Goal: Navigation & Orientation: Go to known website

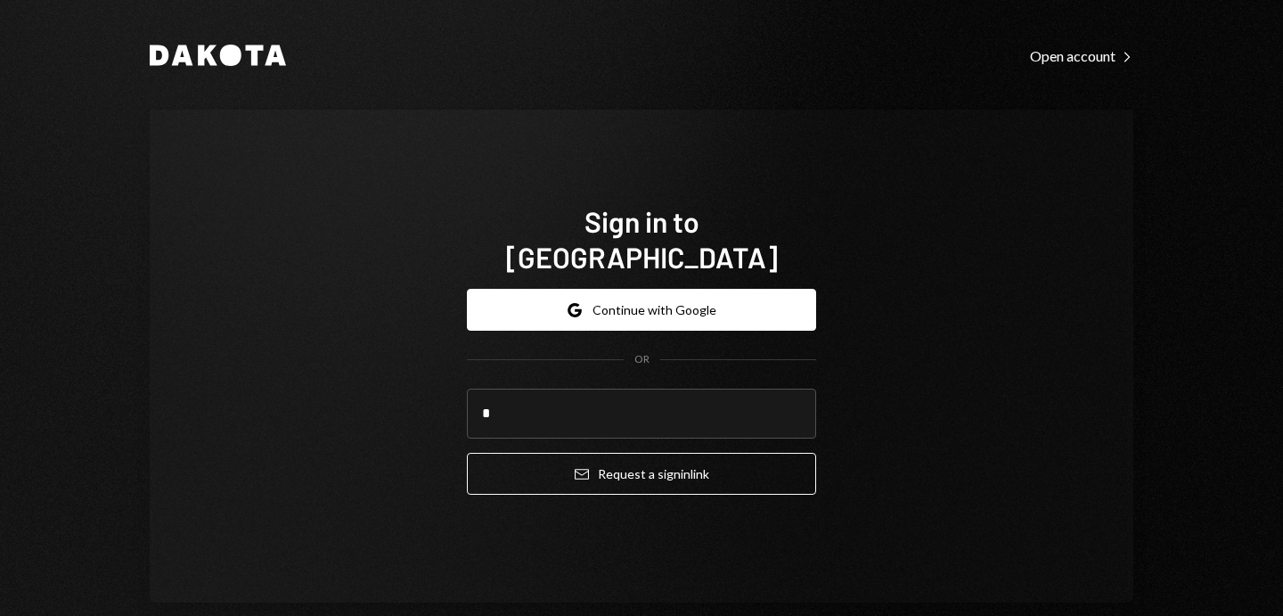
type input "**********"
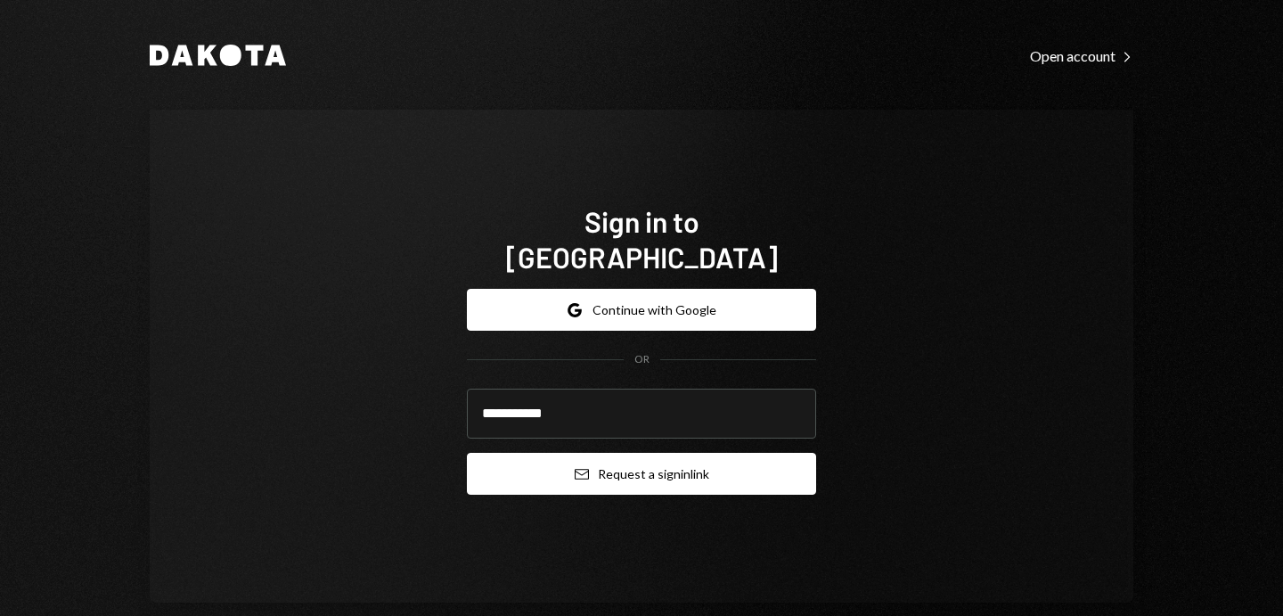
click at [637, 471] on button "Email Request a sign in link" at bounding box center [641, 474] width 349 height 42
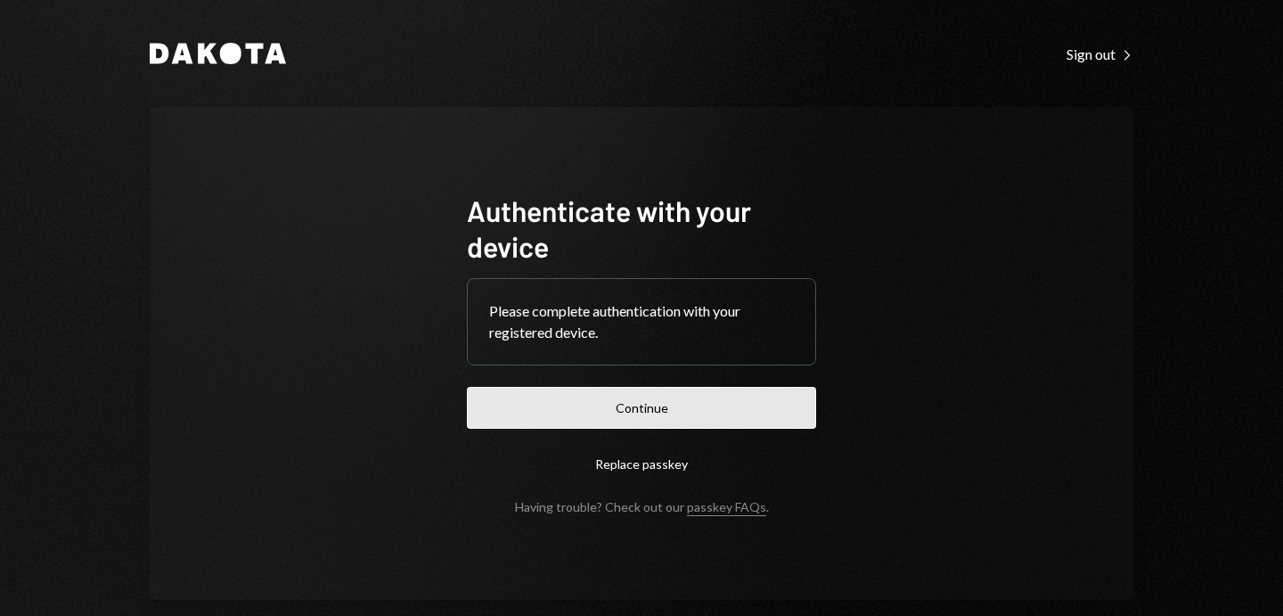
click at [736, 412] on button "Continue" at bounding box center [641, 408] width 349 height 42
